Goal: Task Accomplishment & Management: Manage account settings

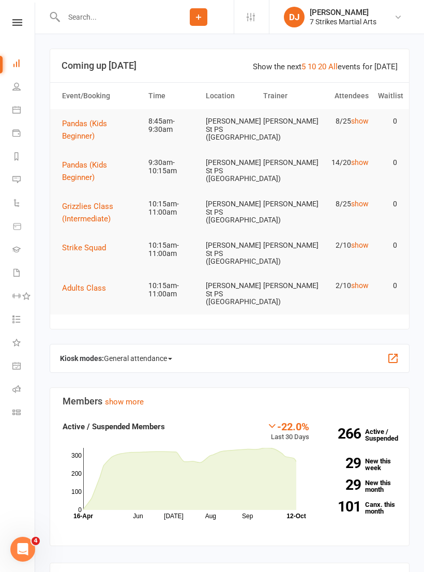
click at [20, 24] on icon at bounding box center [17, 22] width 10 height 7
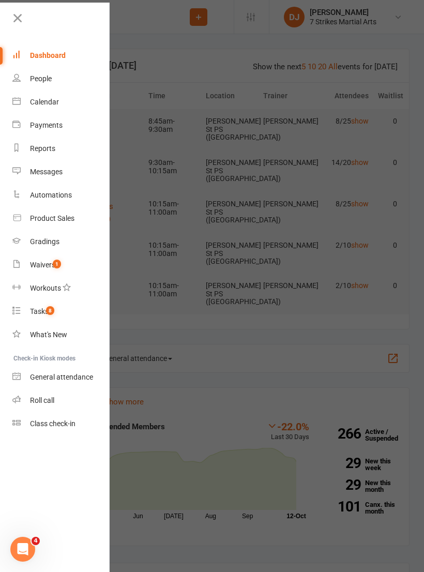
click at [57, 265] on span "1" at bounding box center [57, 263] width 8 height 9
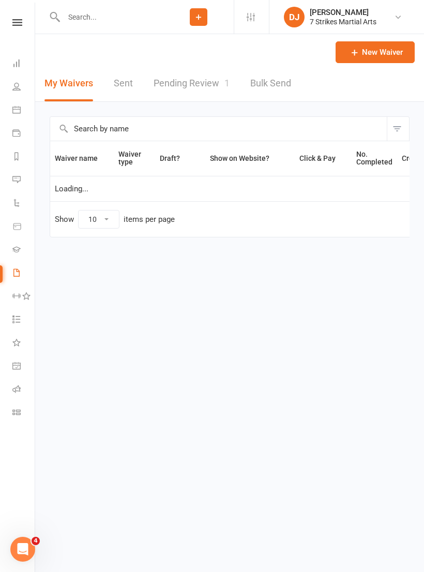
select select "25"
click at [195, 100] on link "Pending Review 1" at bounding box center [192, 84] width 76 height 36
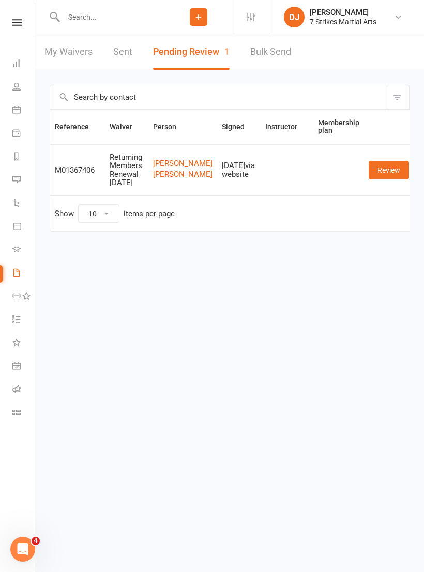
click at [385, 173] on link "Review" at bounding box center [389, 170] width 40 height 19
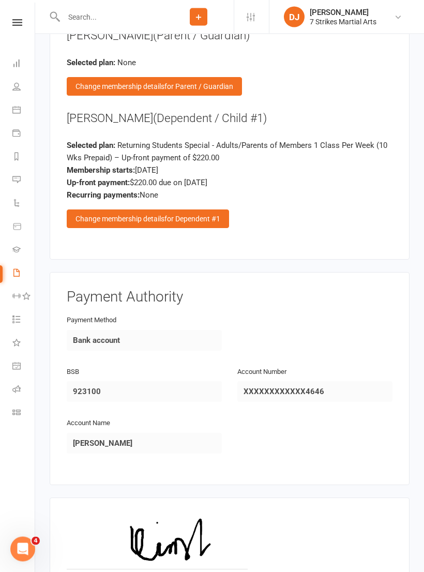
scroll to position [1540, 0]
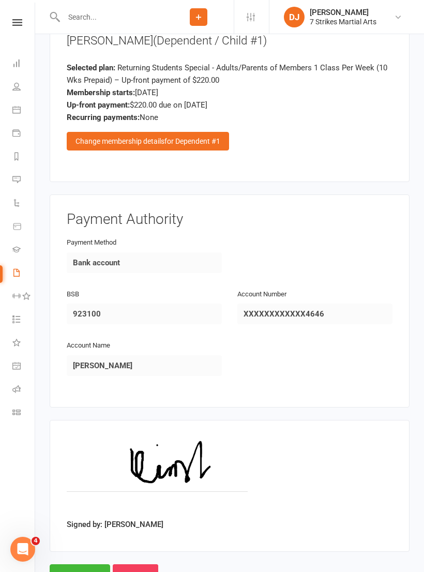
click at [146, 554] on input "Reject" at bounding box center [135, 575] width 45 height 22
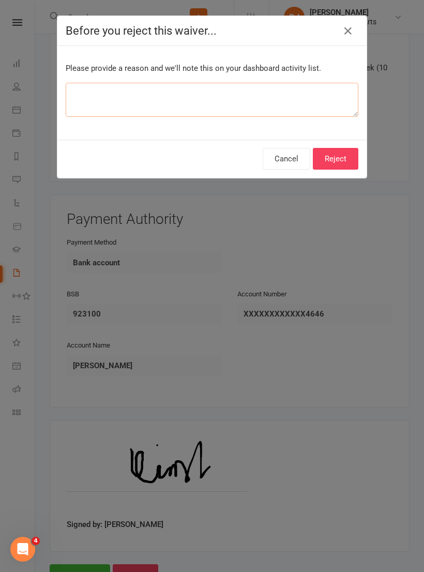
click at [257, 90] on textarea at bounding box center [212, 100] width 293 height 34
type textarea "Hi"
click at [286, 153] on button "Cancel" at bounding box center [287, 159] width 48 height 22
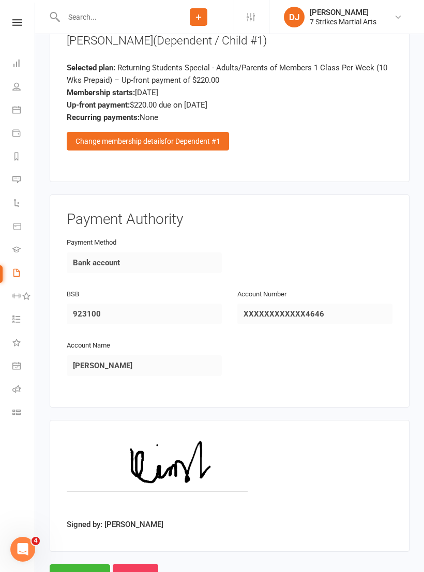
click at [205, 137] on span "for Dependent #1" at bounding box center [192, 141] width 56 height 8
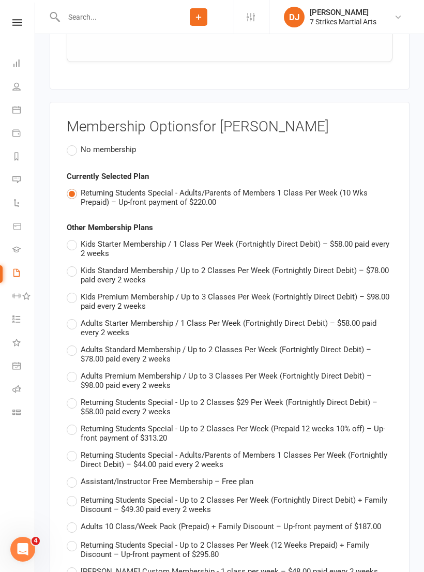
scroll to position [1347, 0]
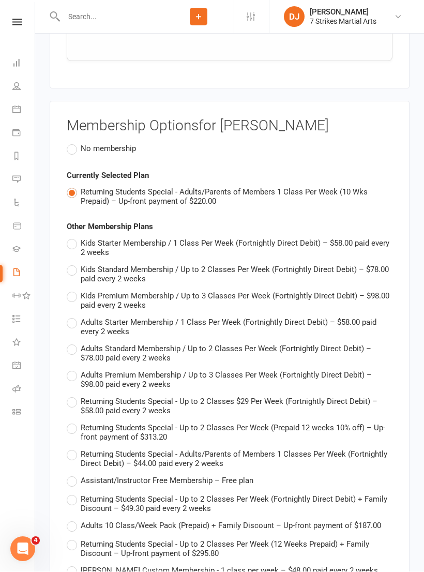
click at [286, 422] on span "Returning Students Special - Up to 2 Classes Per Week (Prepaid 12 weeks 10% off…" at bounding box center [237, 432] width 312 height 20
click at [73, 422] on input "Returning Students Special - Up to 2 Classes Per Week (Prepaid 12 weeks 10% off…" at bounding box center [70, 422] width 7 height 0
type input "Returning Students Special - Up to 2 Classes Per Week (Prepaid 12 weeks 10% off)"
type input "313.2"
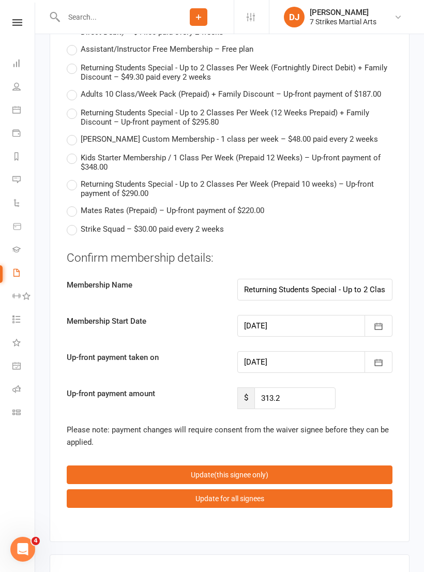
click at [280, 465] on button "Update (this signee only)" at bounding box center [230, 474] width 326 height 19
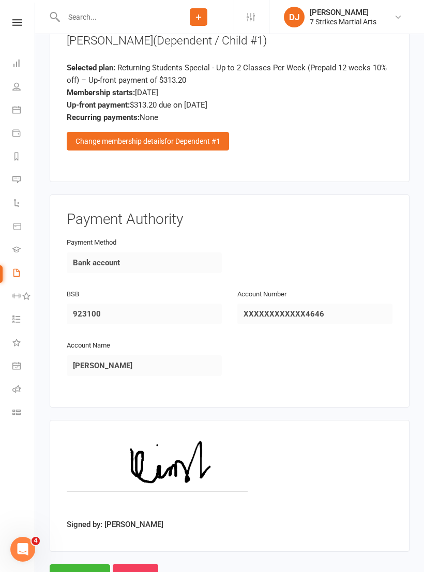
click at [81, 554] on input "Approve" at bounding box center [80, 575] width 60 height 22
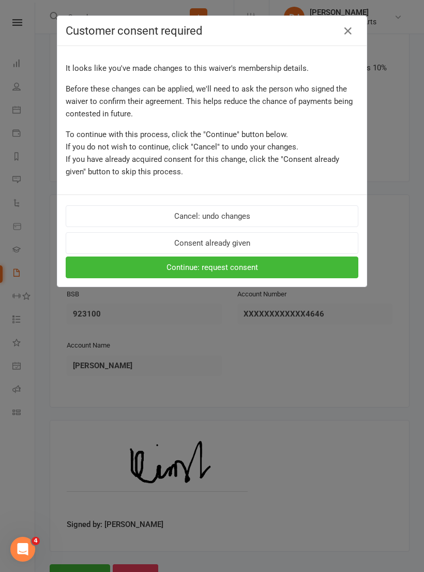
click at [256, 272] on button "Continue: request consent" at bounding box center [212, 267] width 293 height 22
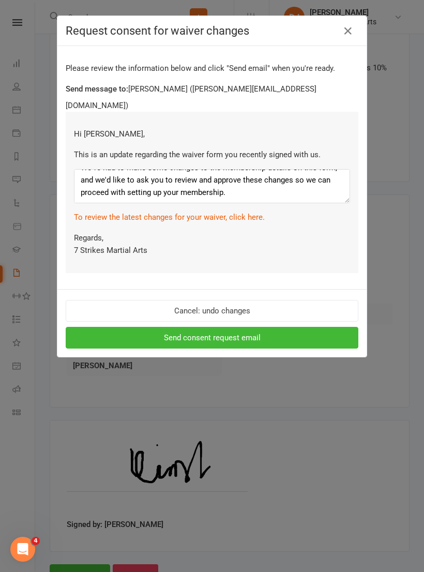
scroll to position [12, 0]
click at [263, 185] on textarea "We've had to make some changes to the membership details on this form, and we'd…" at bounding box center [212, 186] width 276 height 34
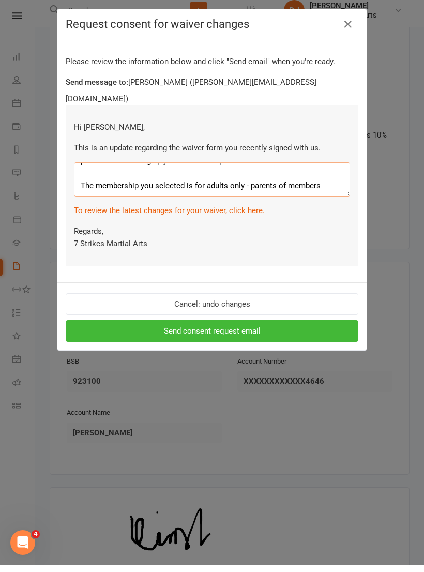
scroll to position [37, 0]
click at [250, 169] on textarea "We've had to make some changes to the membership details on this form, and we'd…" at bounding box center [212, 186] width 276 height 34
click at [323, 175] on textarea "We've had to make some changes to the membership details on this form, and we'd…" at bounding box center [212, 186] width 276 height 34
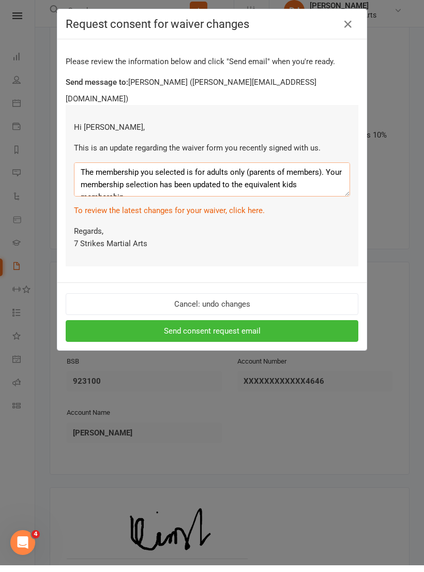
scroll to position [50, 0]
type textarea "We've had to make some changes to the membership details on this form, and we'd…"
click at [226, 327] on button "Send consent request email" at bounding box center [212, 338] width 293 height 22
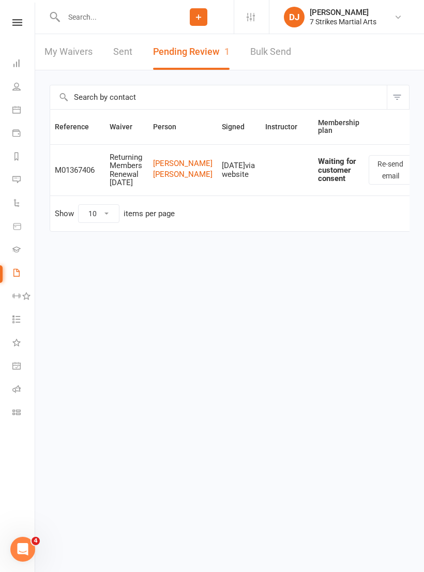
click at [20, 411] on icon at bounding box center [16, 412] width 8 height 8
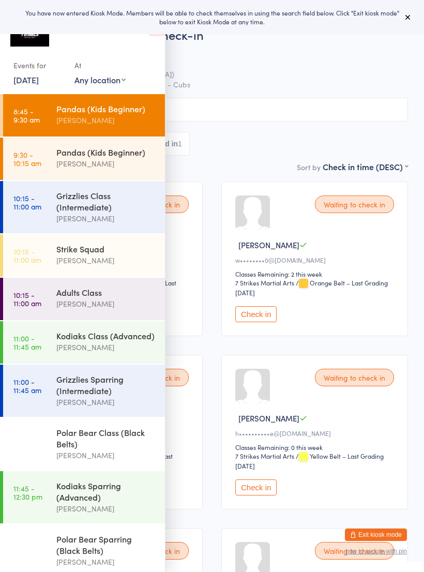
click at [411, 19] on icon at bounding box center [408, 17] width 8 height 8
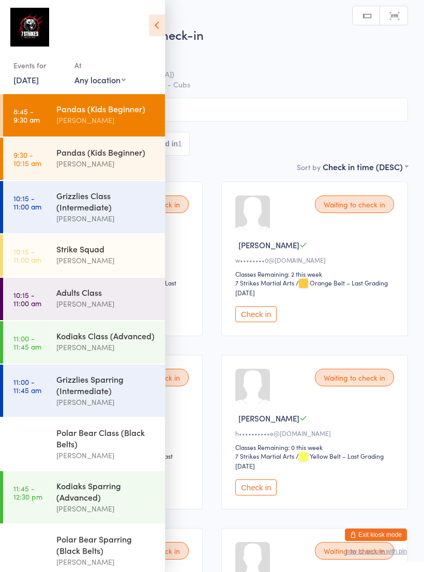
click at [162, 25] on icon at bounding box center [157, 25] width 16 height 22
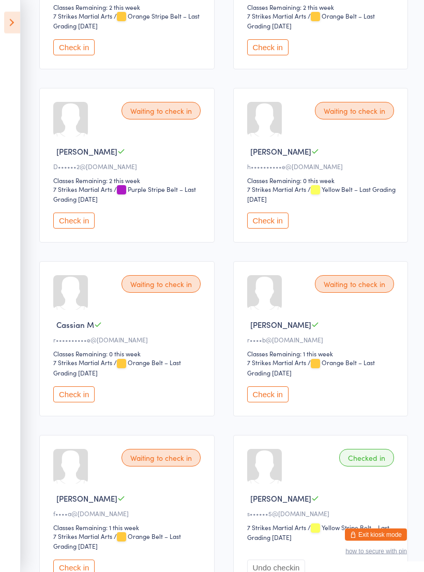
scroll to position [364, 0]
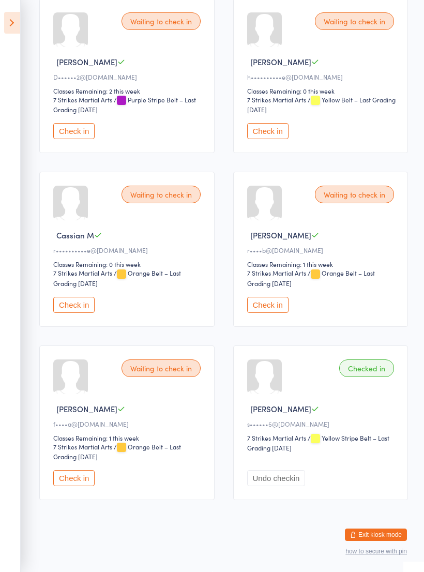
click at [86, 480] on button "Check in" at bounding box center [73, 478] width 41 height 16
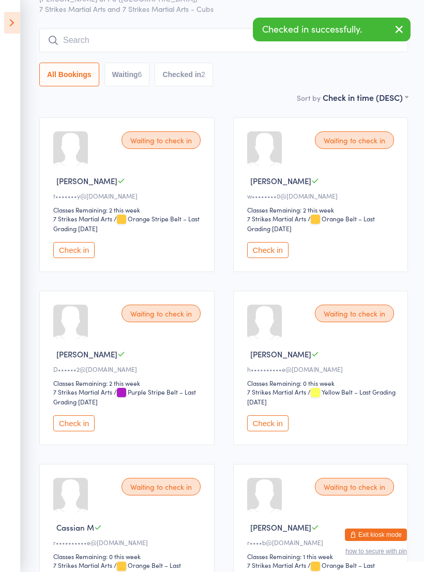
scroll to position [0, 0]
